Goal: Information Seeking & Learning: Learn about a topic

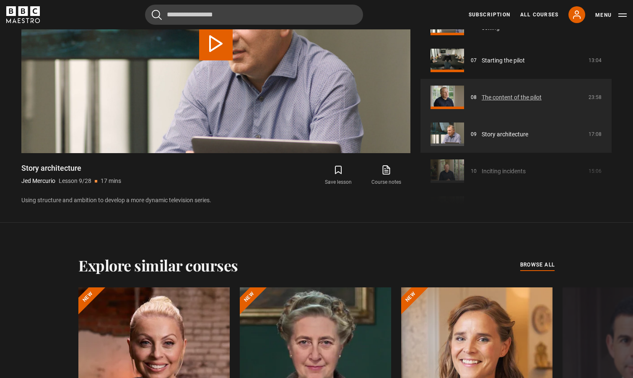
scroll to position [257, 0]
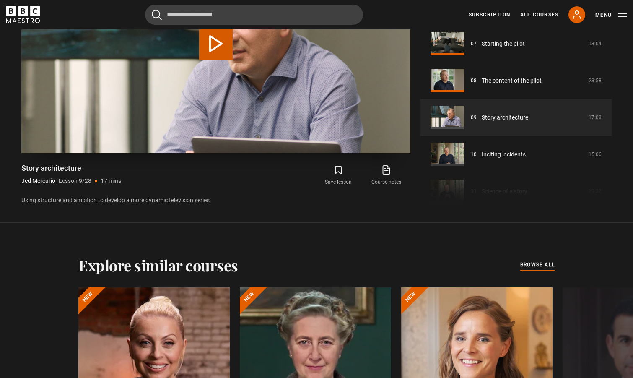
click at [215, 44] on button "Play Lesson Story architecture" at bounding box center [216, 44] width 34 height 34
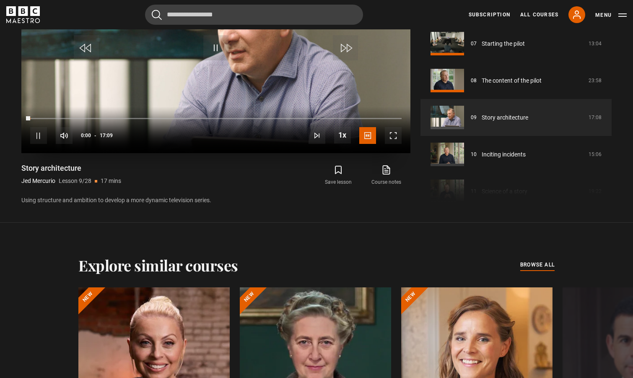
scroll to position [415, 0]
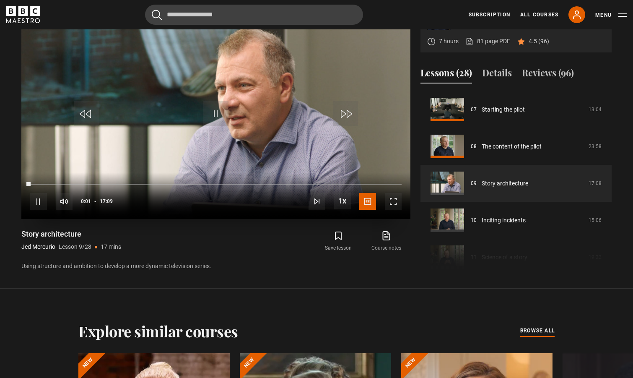
click at [392, 203] on span "Video Player" at bounding box center [393, 201] width 17 height 17
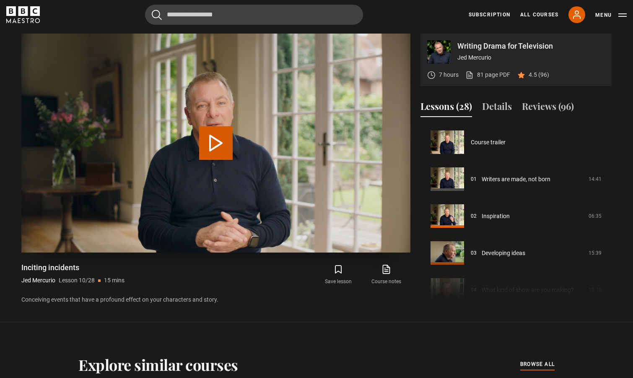
scroll to position [332, 0]
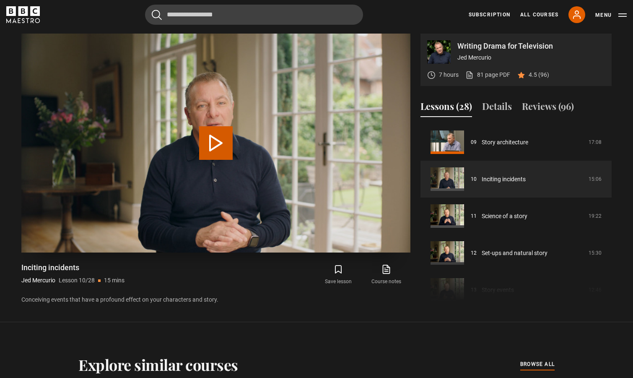
click at [215, 143] on button "Play Lesson Inciting incidents" at bounding box center [216, 143] width 34 height 34
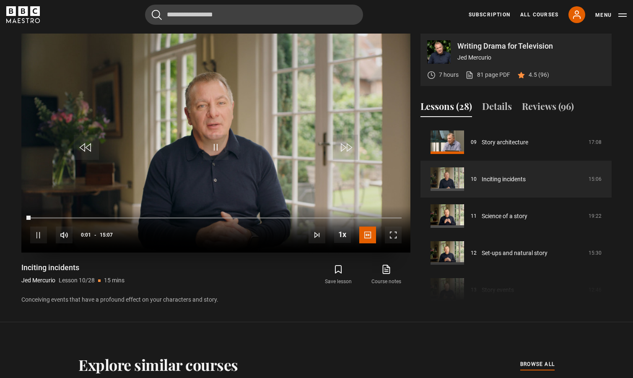
click at [394, 238] on span "Video Player" at bounding box center [393, 234] width 17 height 17
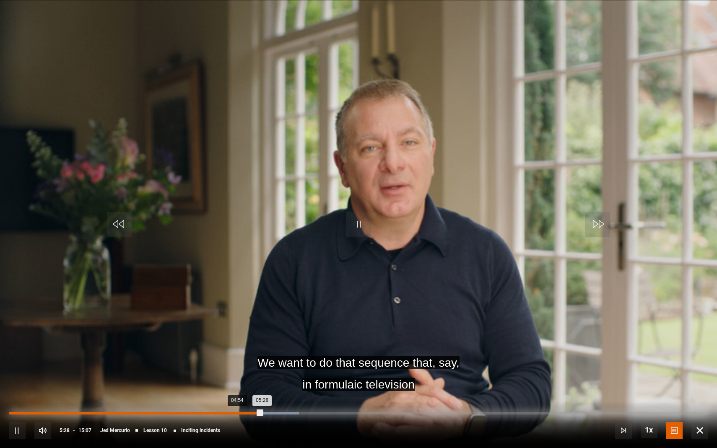
click at [236, 377] on div "Loaded : 41.49% 04:54 05:28" at bounding box center [358, 413] width 699 height 3
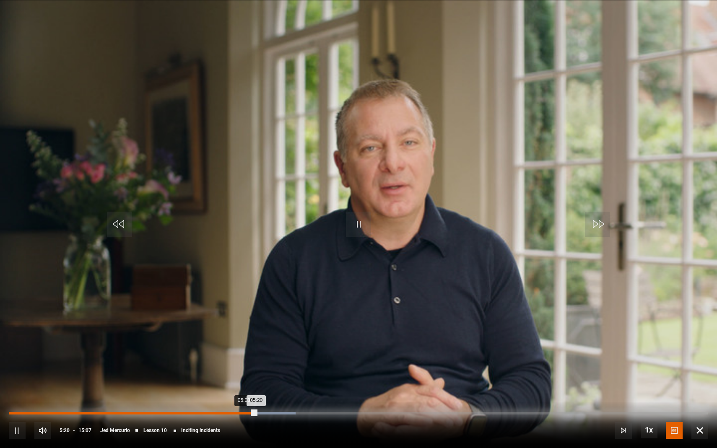
click at [243, 377] on div "Loaded : 41.01% 05:03 05:20" at bounding box center [358, 413] width 699 height 3
